Goal: Task Accomplishment & Management: Manage account settings

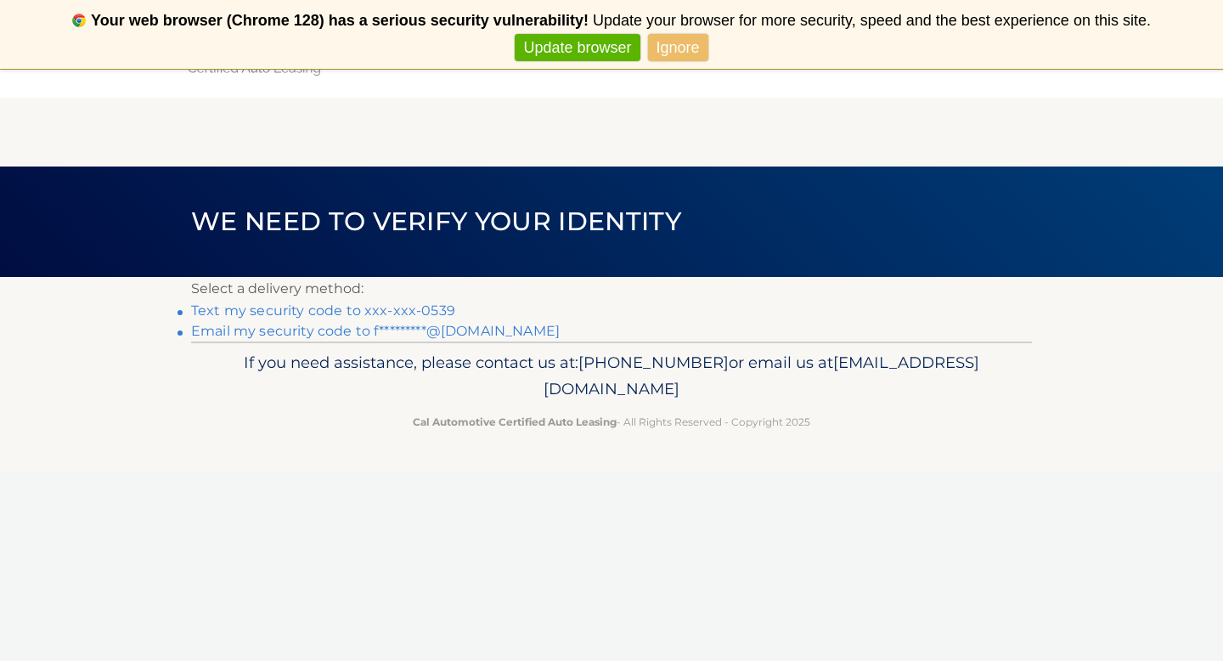
click at [435, 312] on link "Text my security code to xxx-xxx-0539" at bounding box center [323, 310] width 264 height 16
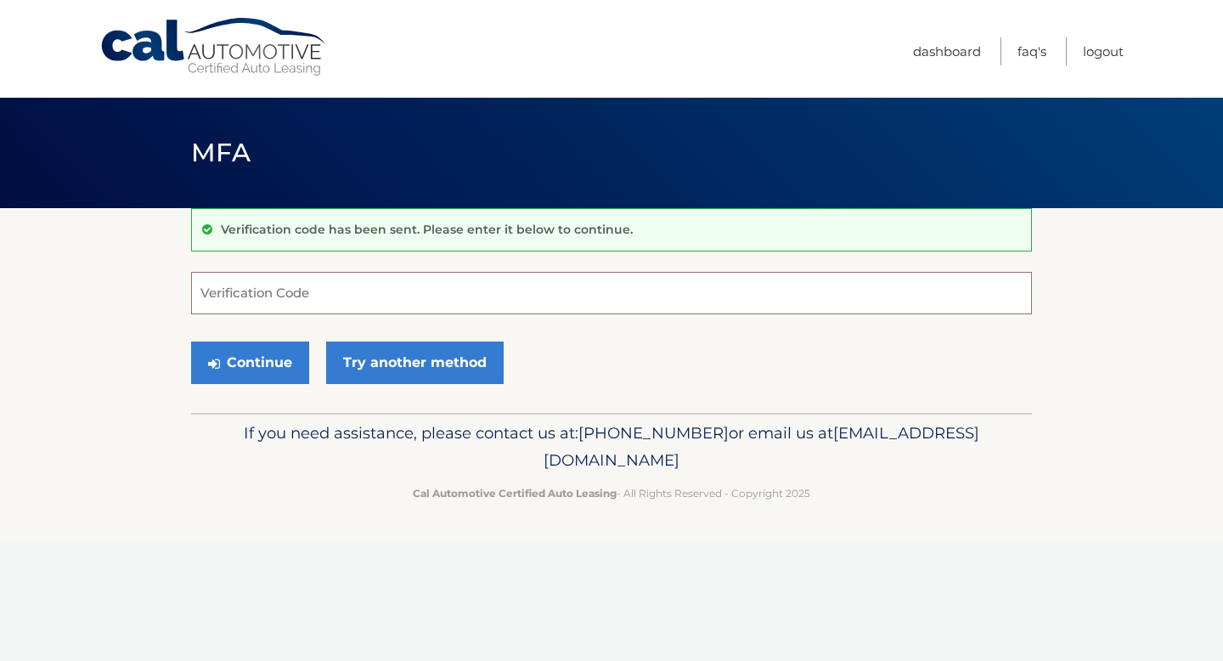
click at [435, 312] on input "Verification Code" at bounding box center [611, 293] width 841 height 42
type input "354636"
click at [191, 341] on button "Continue" at bounding box center [250, 362] width 118 height 42
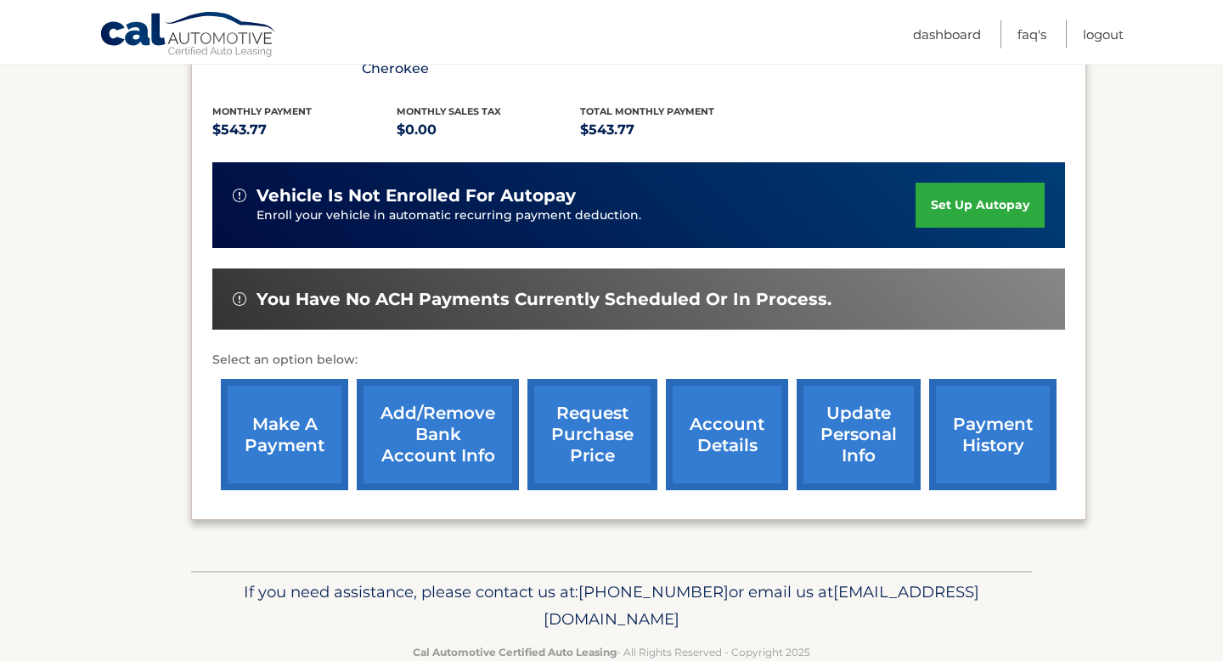
scroll to position [362, 0]
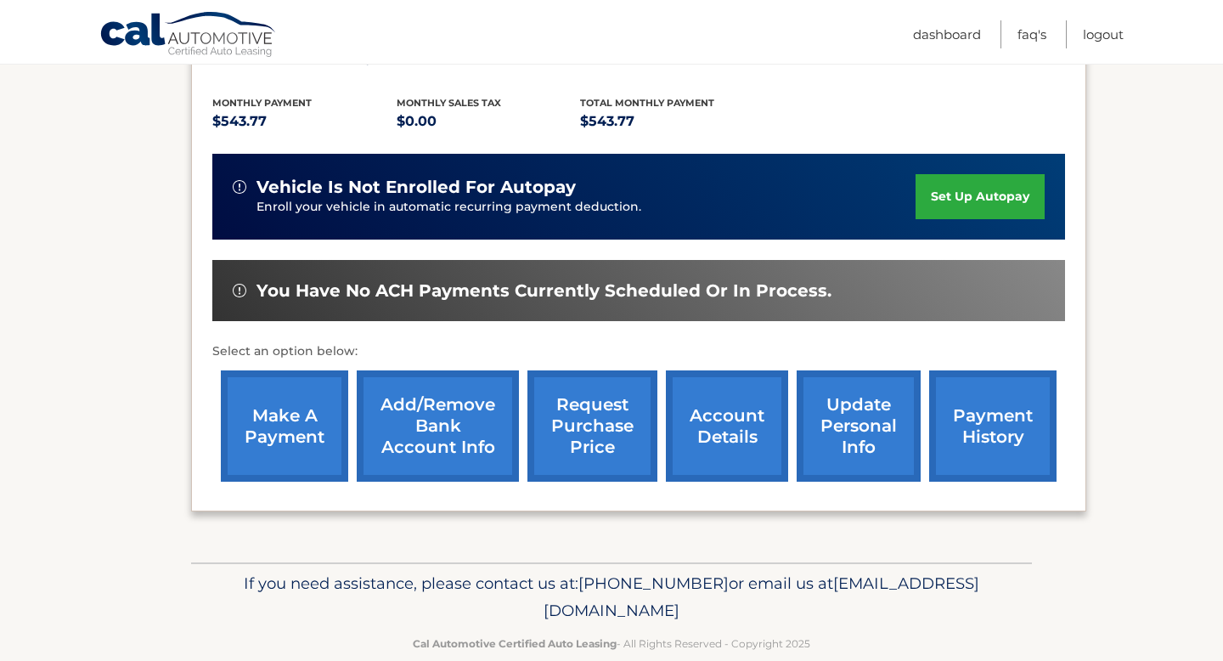
click at [282, 427] on link "make a payment" at bounding box center [284, 425] width 127 height 111
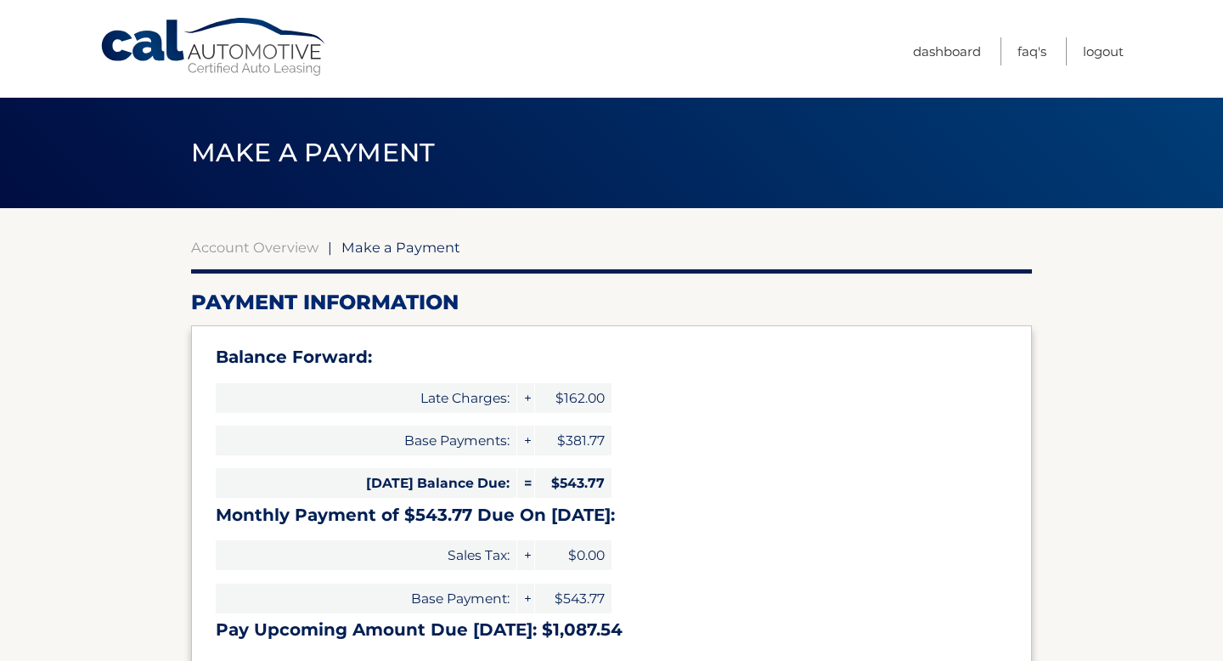
select select "M2Y2ZDBiNjEtMTU1Yi00YmY1LWJiZDgtYmE2NWY3MTFiNTQ1"
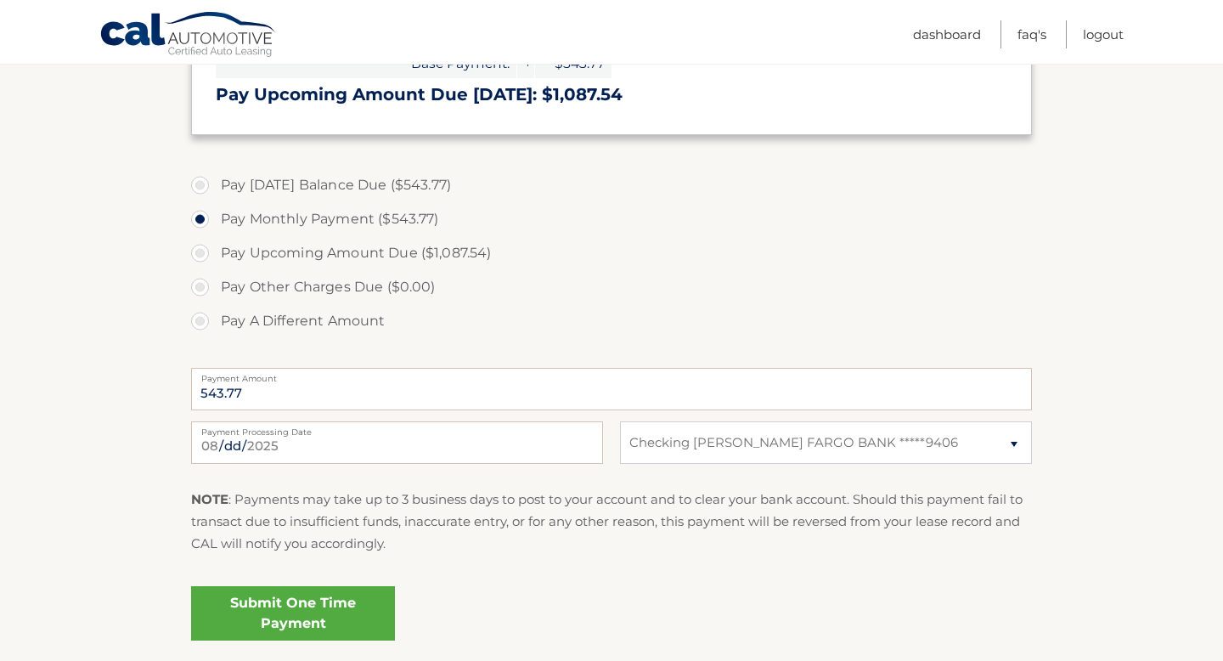
scroll to position [537, 0]
click at [291, 616] on link "Submit One Time Payment" at bounding box center [293, 611] width 204 height 54
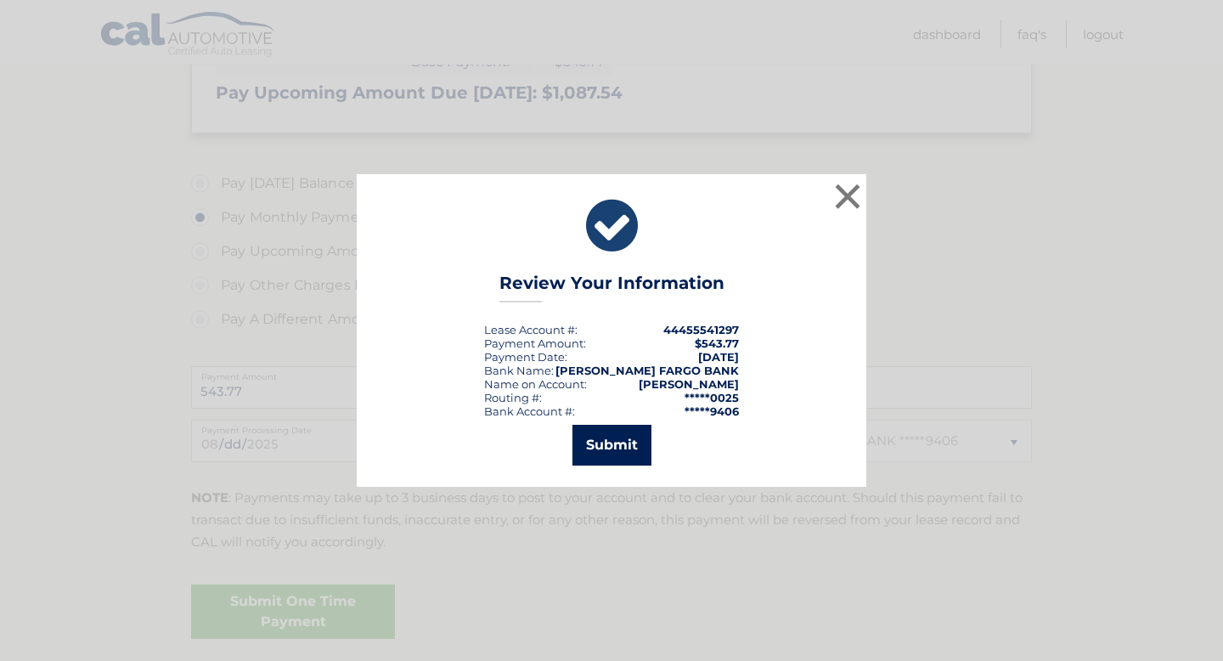
click at [619, 442] on button "Submit" at bounding box center [611, 444] width 79 height 41
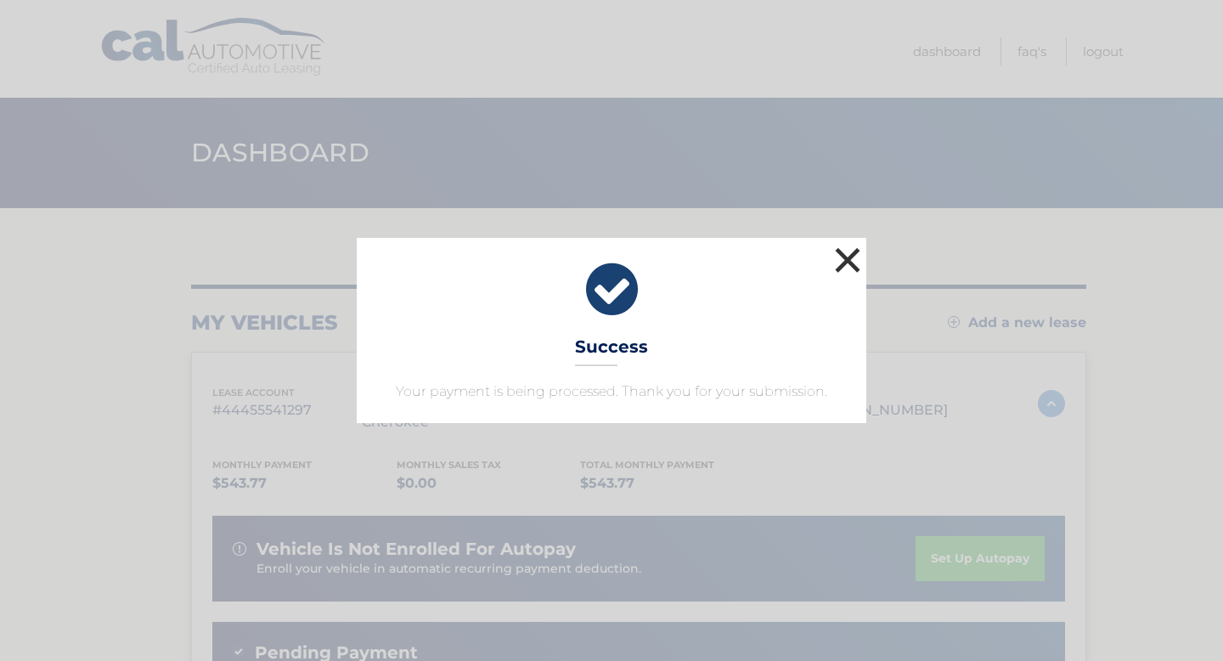
click at [847, 250] on button "×" at bounding box center [847, 260] width 34 height 34
